Goal: Information Seeking & Learning: Learn about a topic

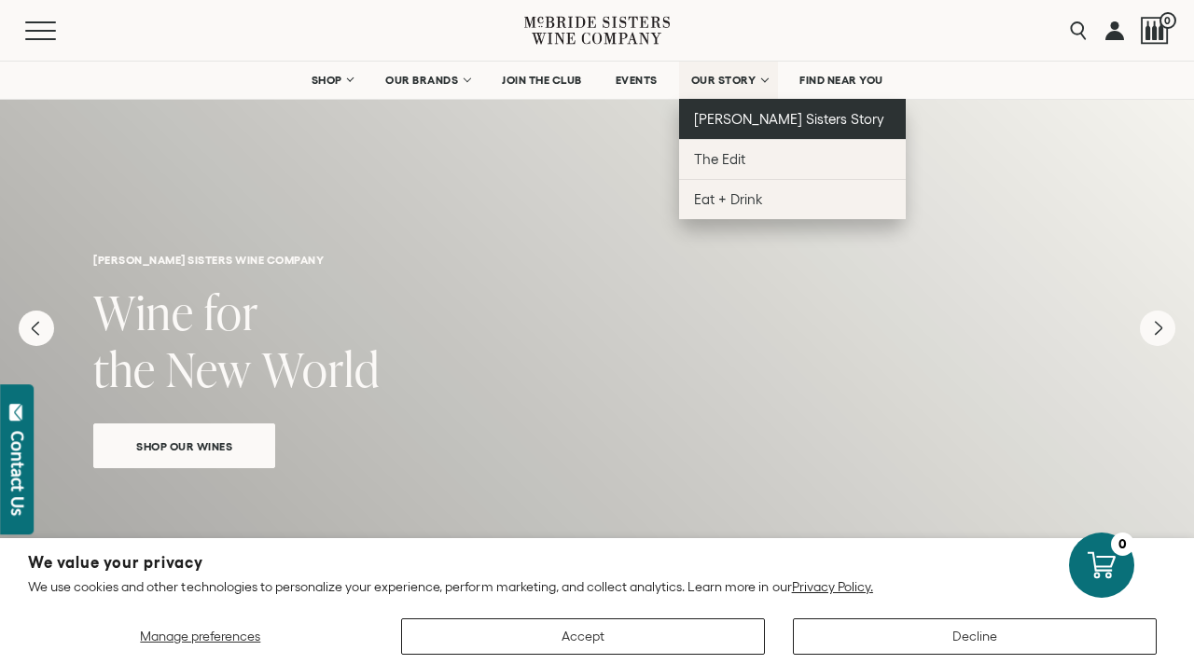
click at [765, 116] on span "[PERSON_NAME] Sisters Story" at bounding box center [789, 119] width 191 height 16
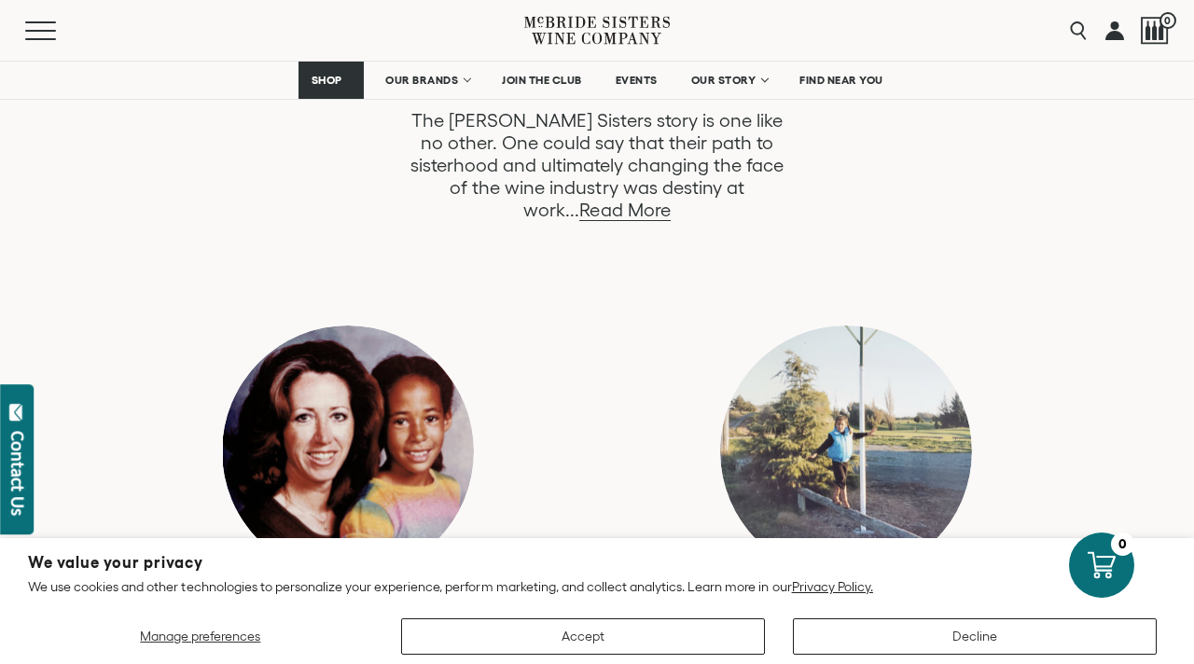
scroll to position [1086, 0]
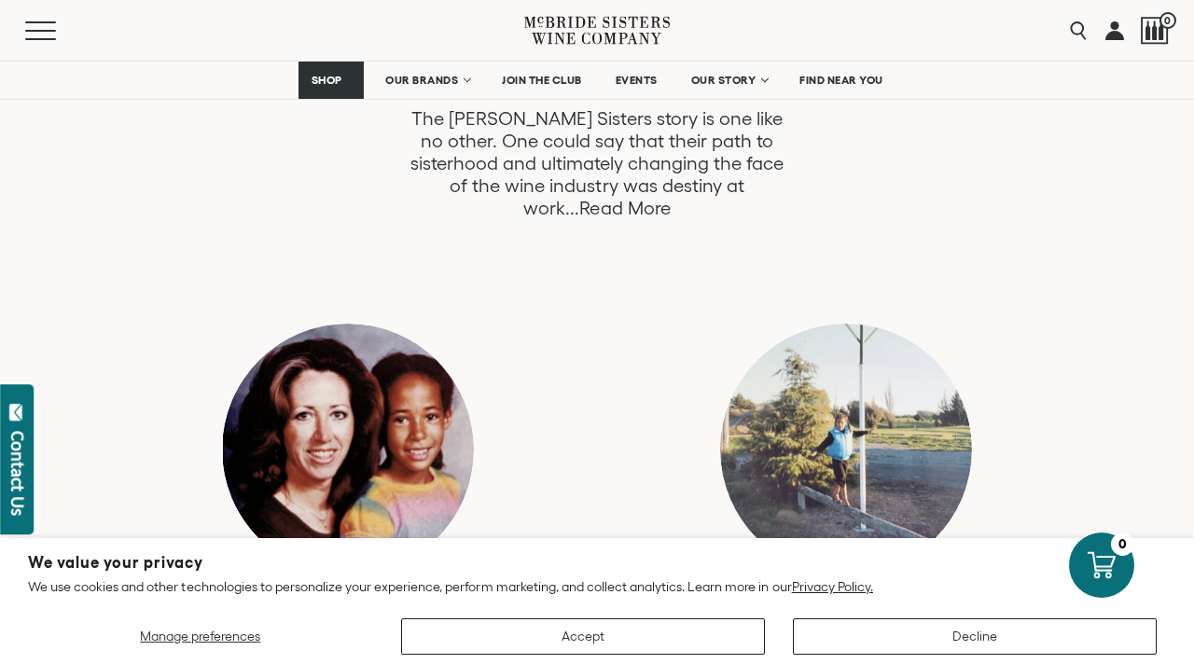
click at [670, 198] on link "Read More" at bounding box center [624, 208] width 90 height 21
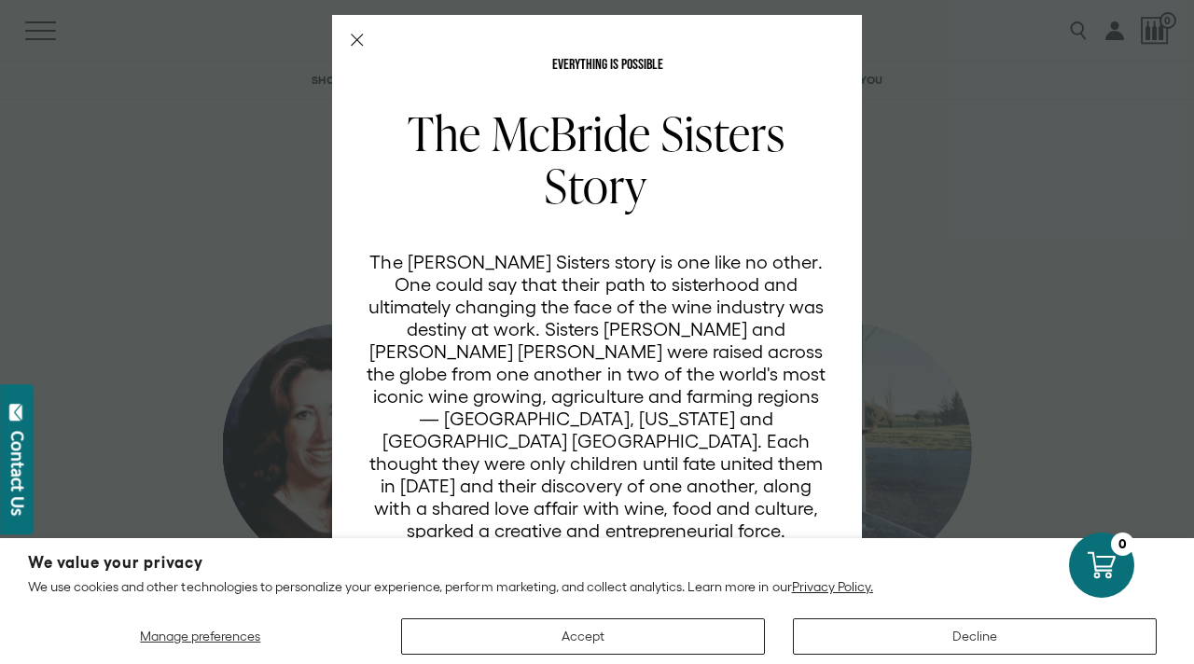
scroll to position [24, 0]
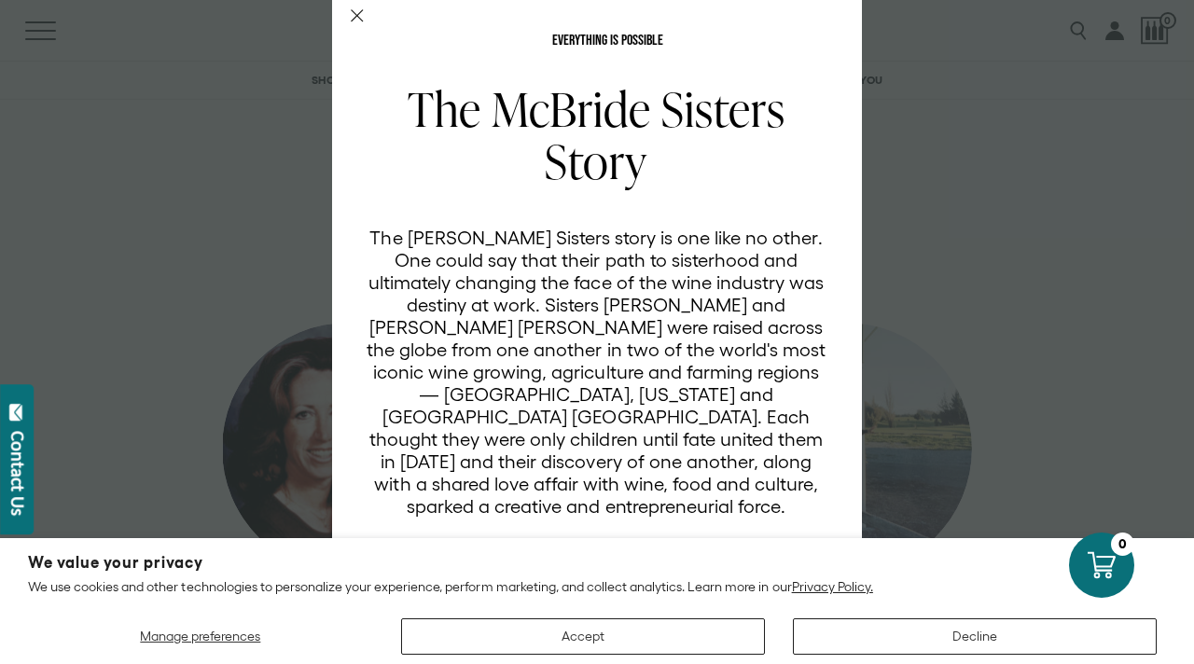
click at [355, 15] on icon "Close Modal" at bounding box center [357, 15] width 13 height 13
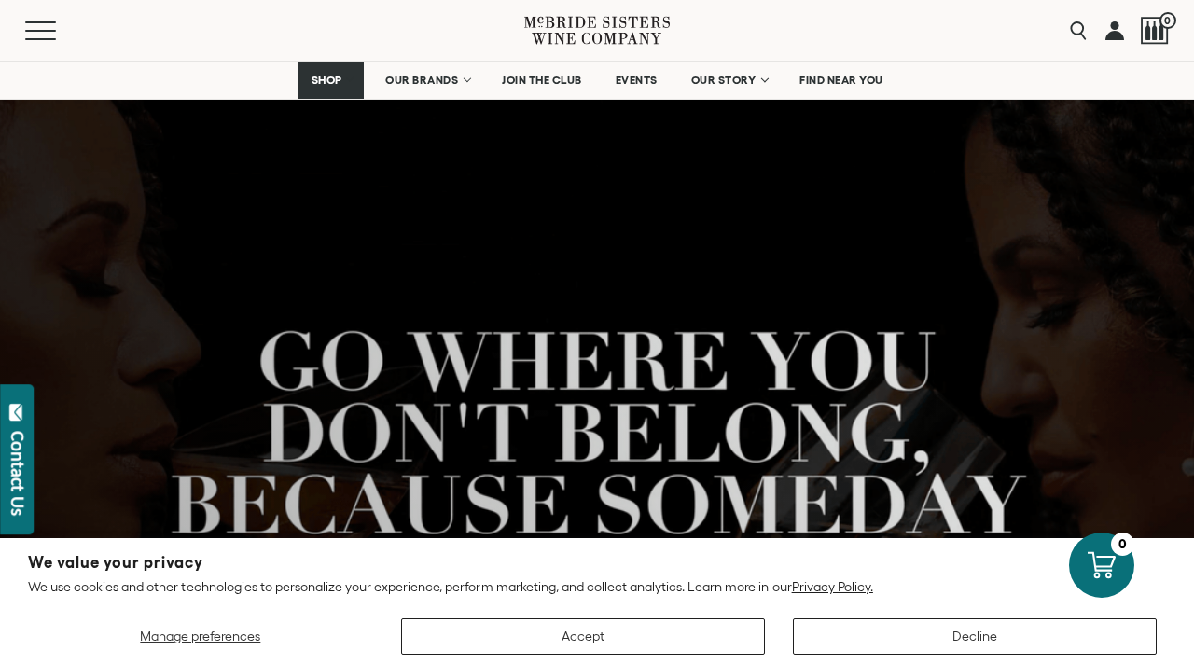
scroll to position [1086, 0]
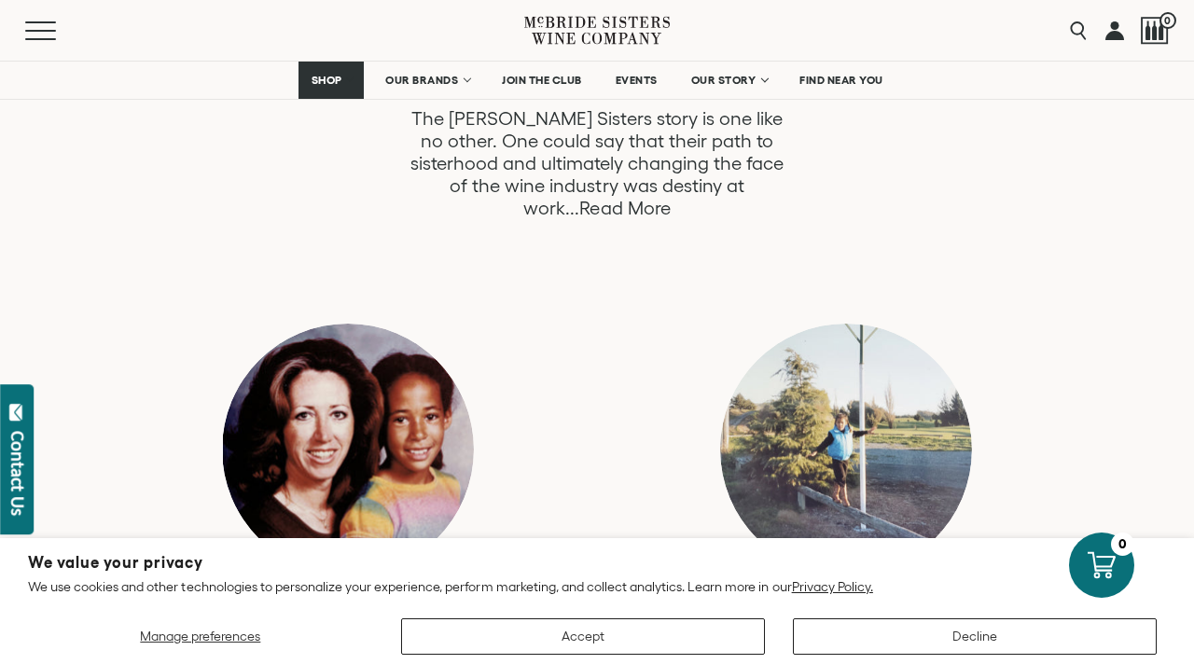
click at [670, 198] on link "Read More" at bounding box center [624, 208] width 90 height 21
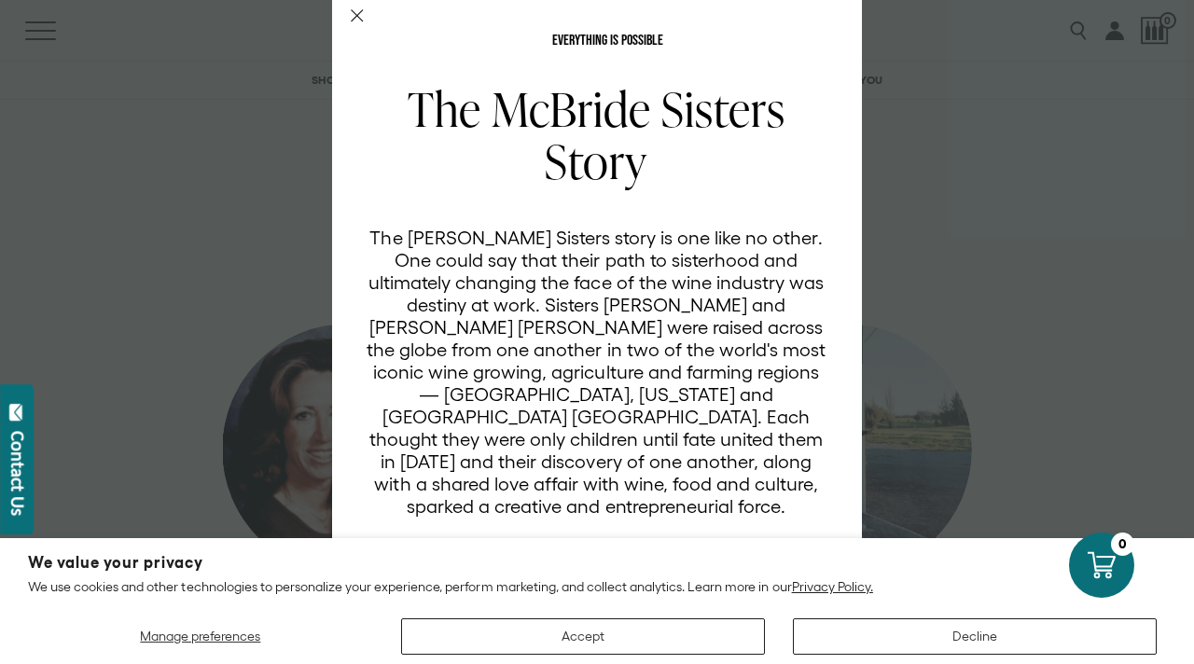
scroll to position [24, 0]
drag, startPoint x: 356, startPoint y: 15, endPoint x: 358, endPoint y: 26, distance: 11.3
click at [356, 16] on g "Close Modal" at bounding box center [357, 15] width 11 height 11
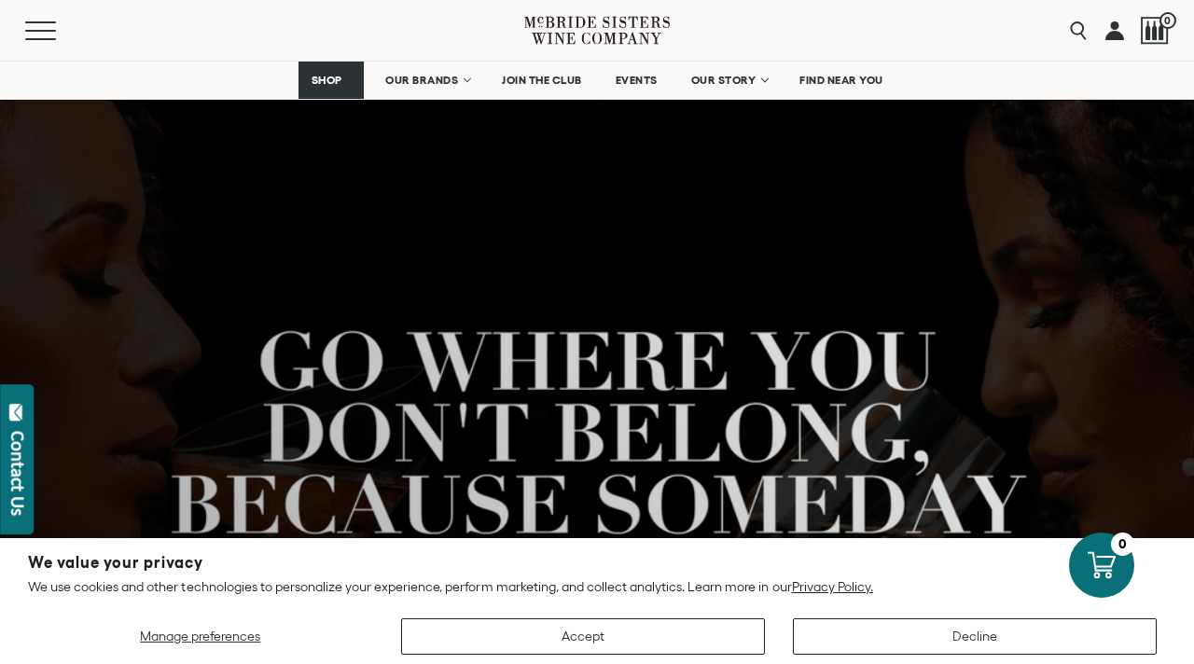
scroll to position [1086, 0]
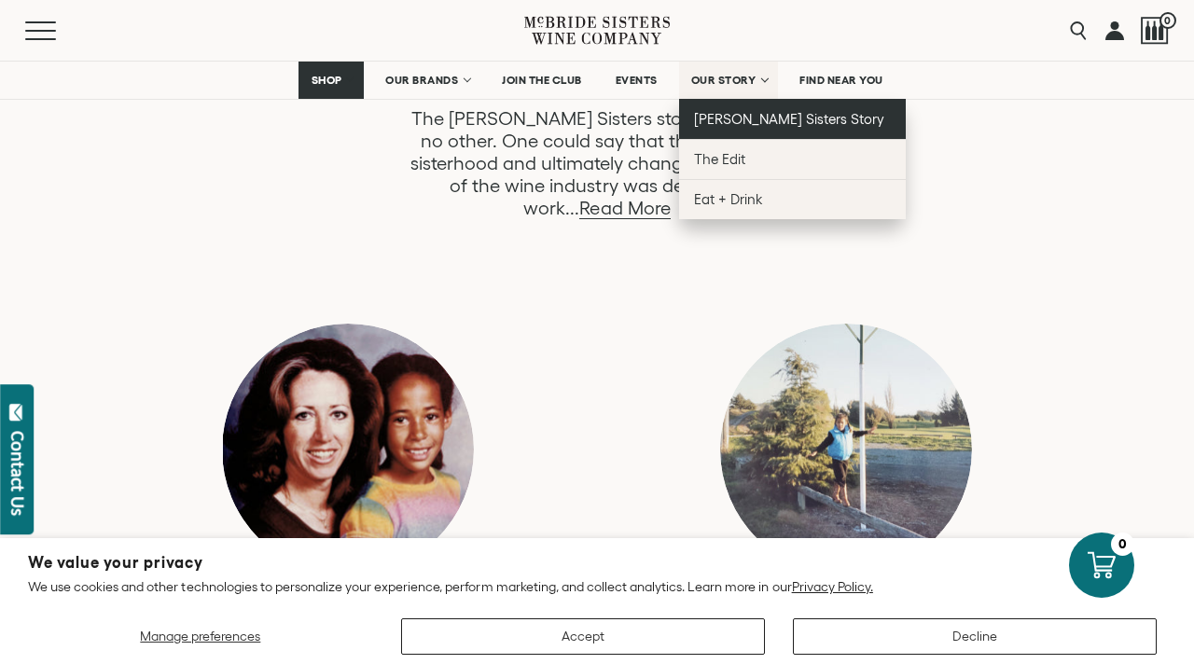
drag, startPoint x: 763, startPoint y: 118, endPoint x: 765, endPoint y: 92, distance: 25.3
click at [763, 118] on span "[PERSON_NAME] Sisters Story" at bounding box center [789, 119] width 191 height 16
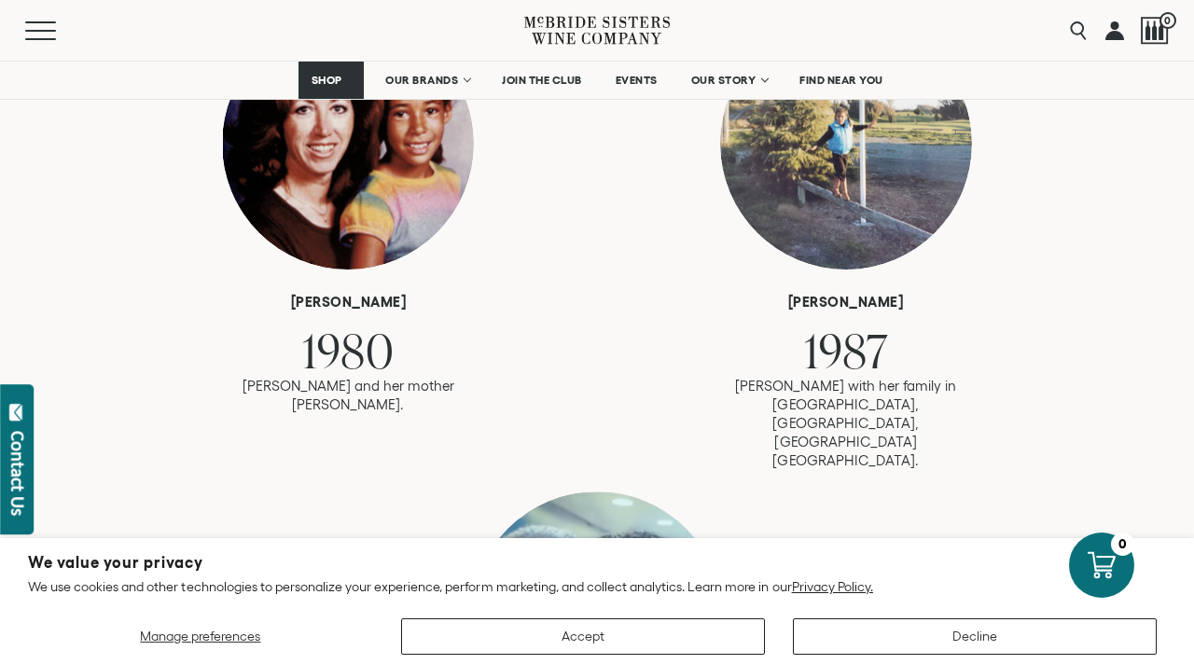
scroll to position [1394, 0]
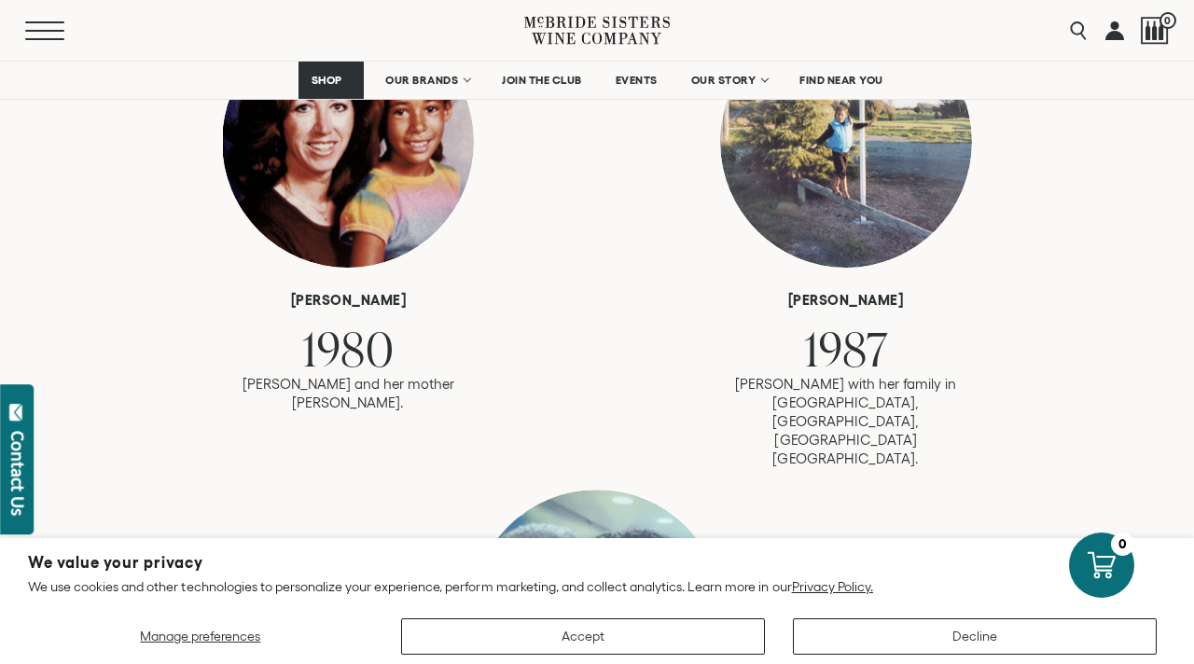
click at [38, 34] on button "Menu" at bounding box center [58, 30] width 67 height 19
